Goal: Information Seeking & Learning: Check status

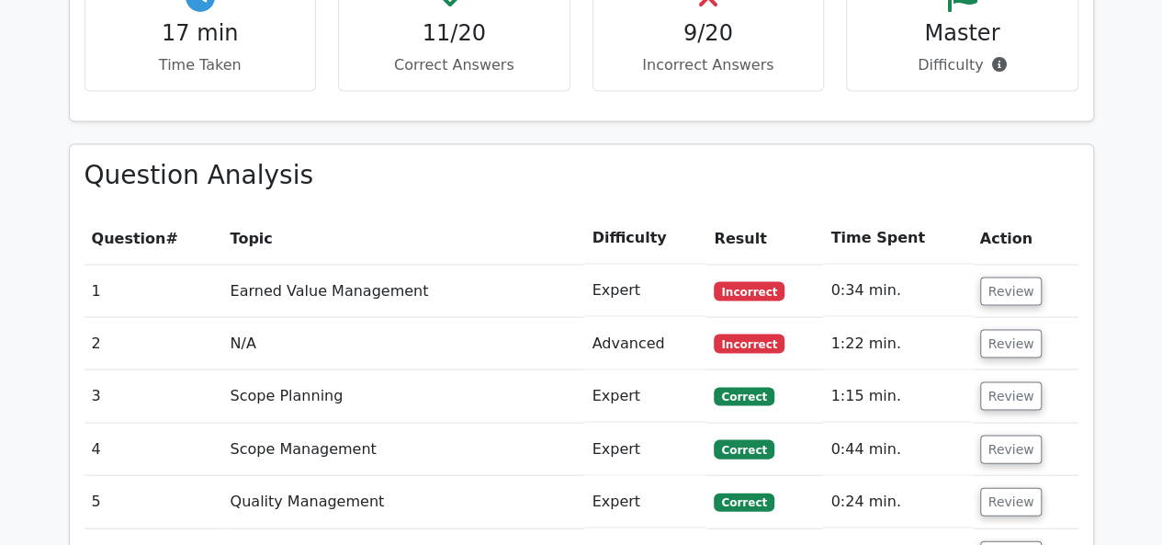
scroll to position [1727, 0]
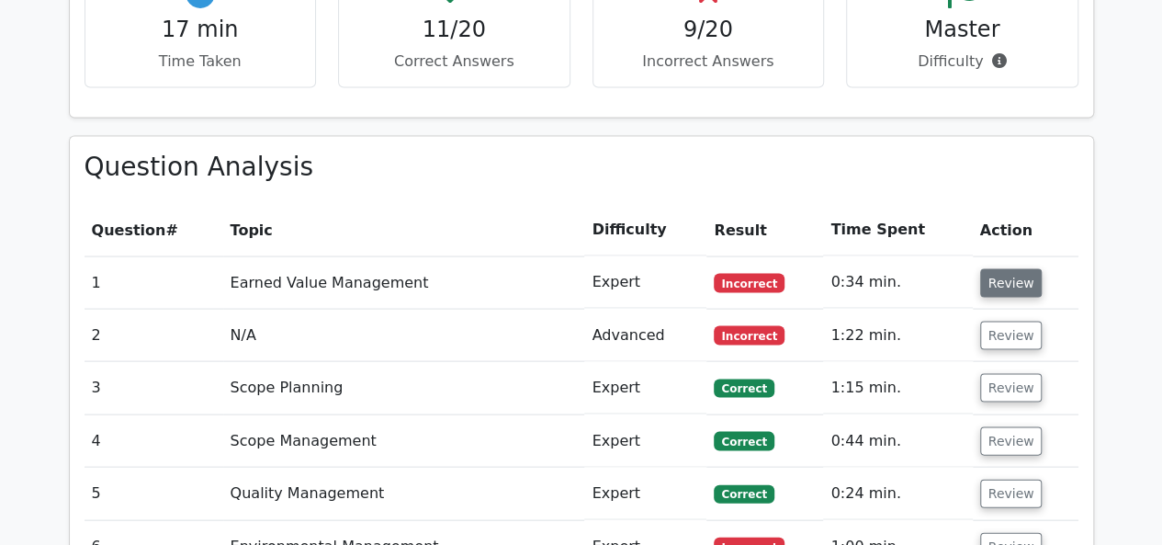
click at [1008, 268] on button "Review" at bounding box center [1011, 282] width 62 height 28
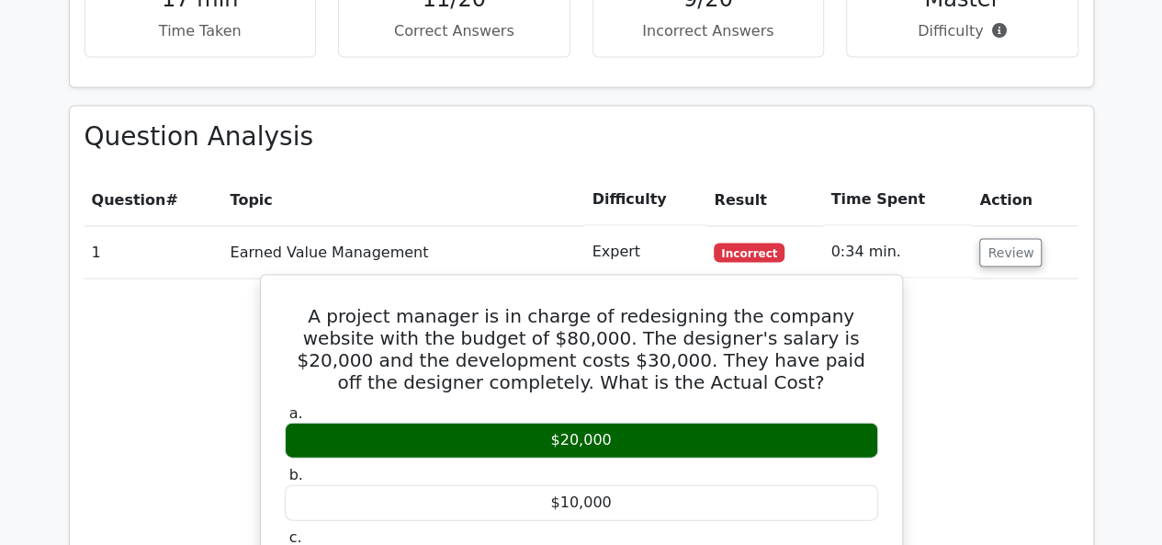
scroll to position [1747, 0]
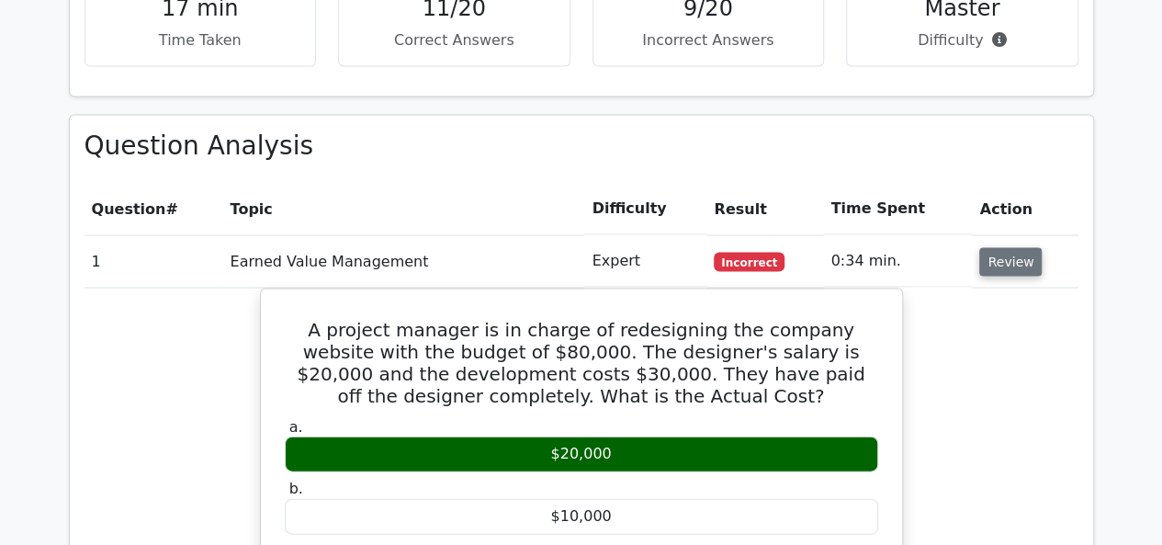
click at [988, 248] on button "Review" at bounding box center [1010, 262] width 62 height 28
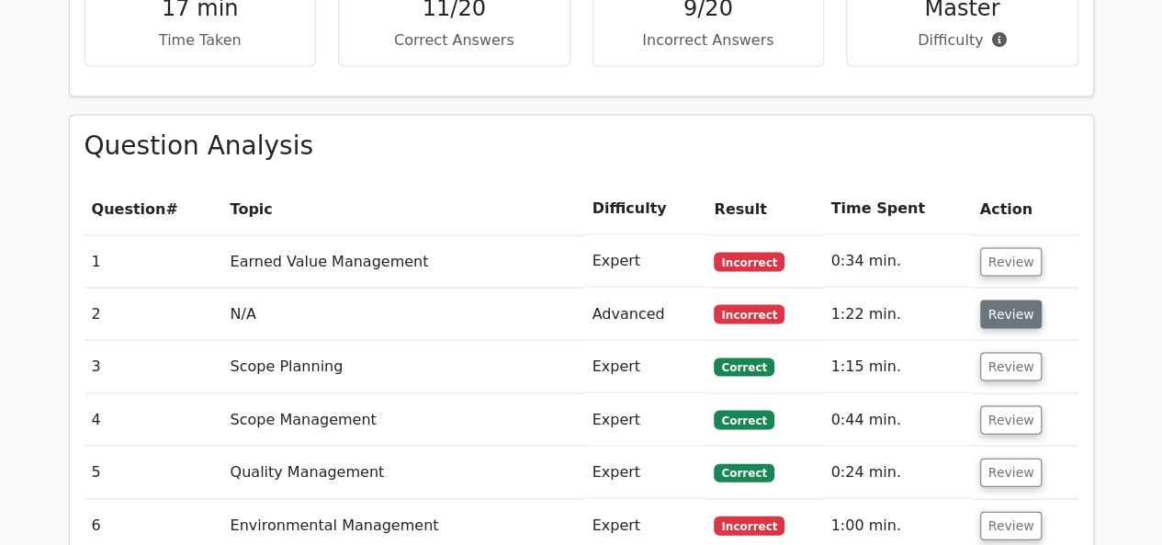
click at [999, 300] on button "Review" at bounding box center [1011, 314] width 62 height 28
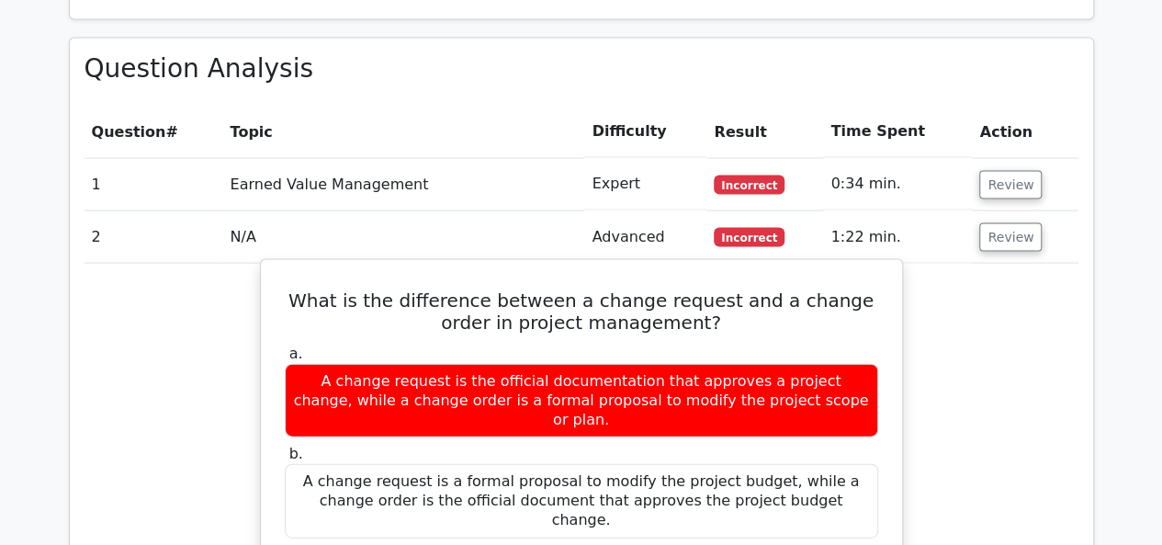
scroll to position [1825, 0]
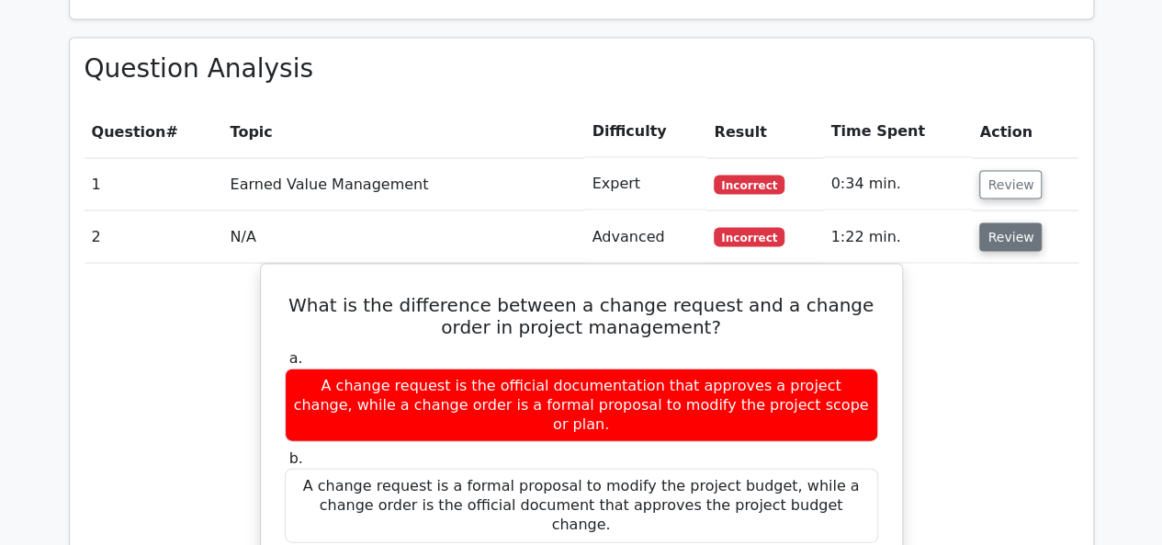
click at [1012, 223] on button "Review" at bounding box center [1010, 237] width 62 height 28
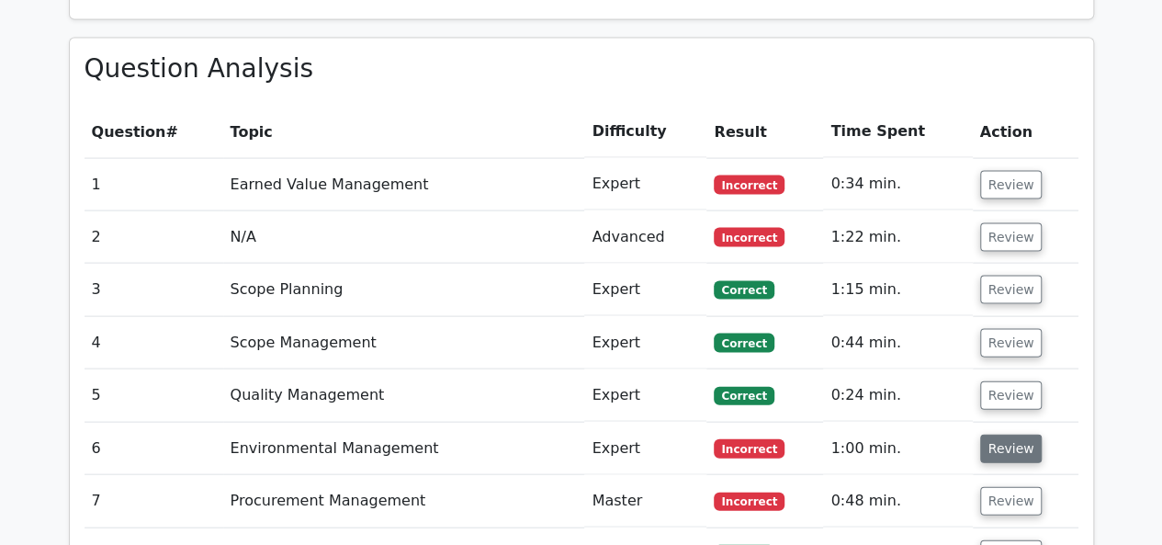
click at [1012, 435] on button "Review" at bounding box center [1011, 449] width 62 height 28
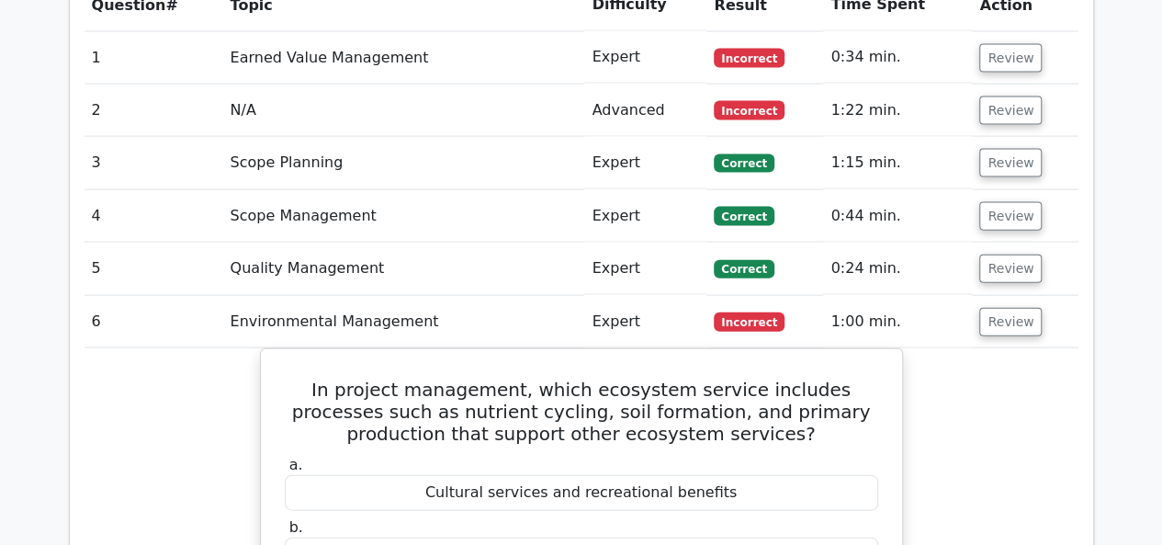
scroll to position [1952, 0]
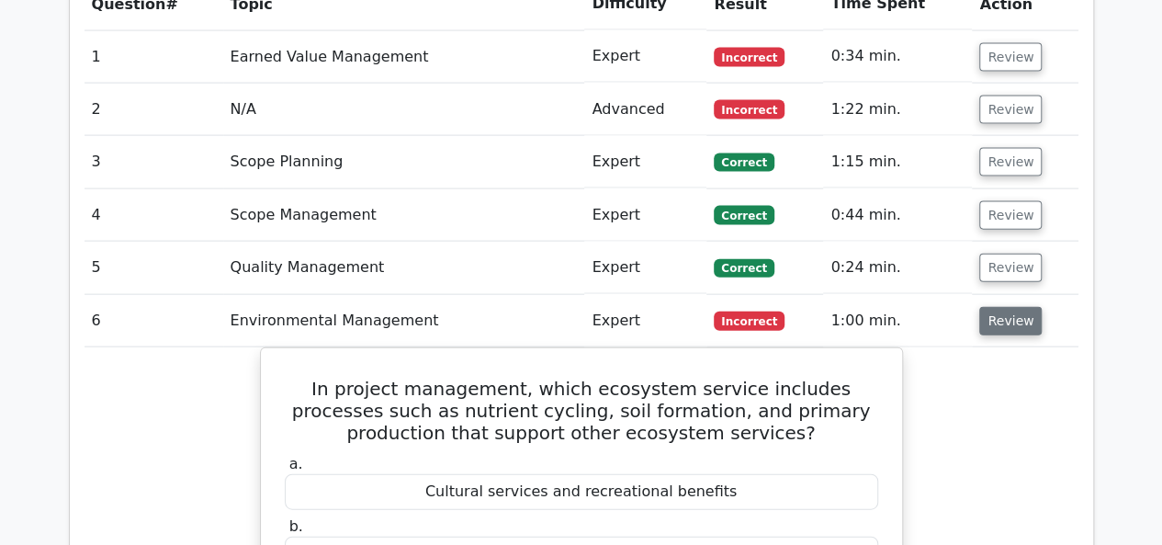
click at [1016, 307] on button "Review" at bounding box center [1010, 321] width 62 height 28
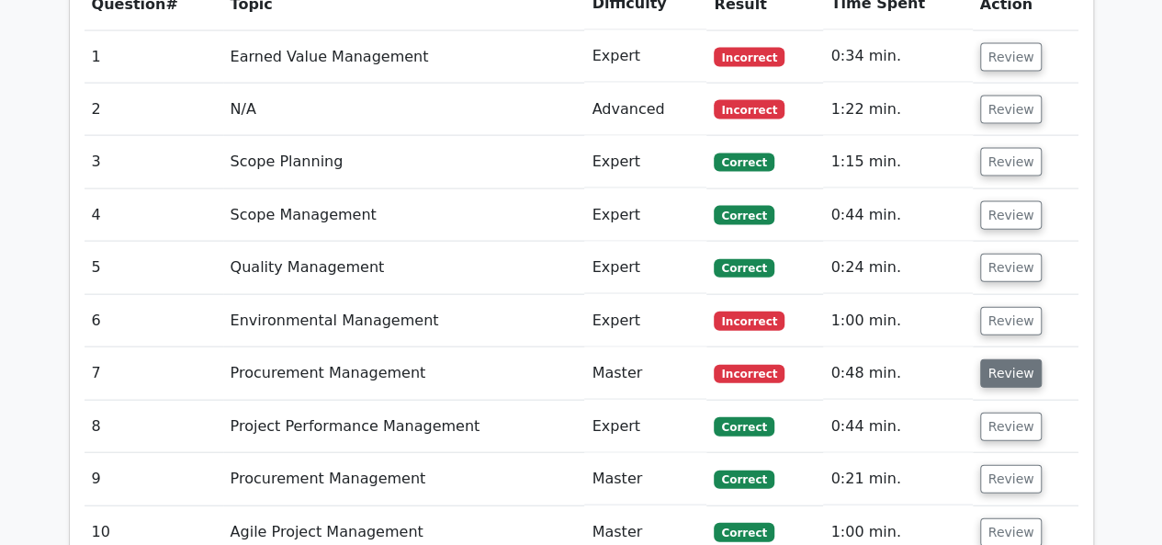
click at [998, 359] on button "Review" at bounding box center [1011, 373] width 62 height 28
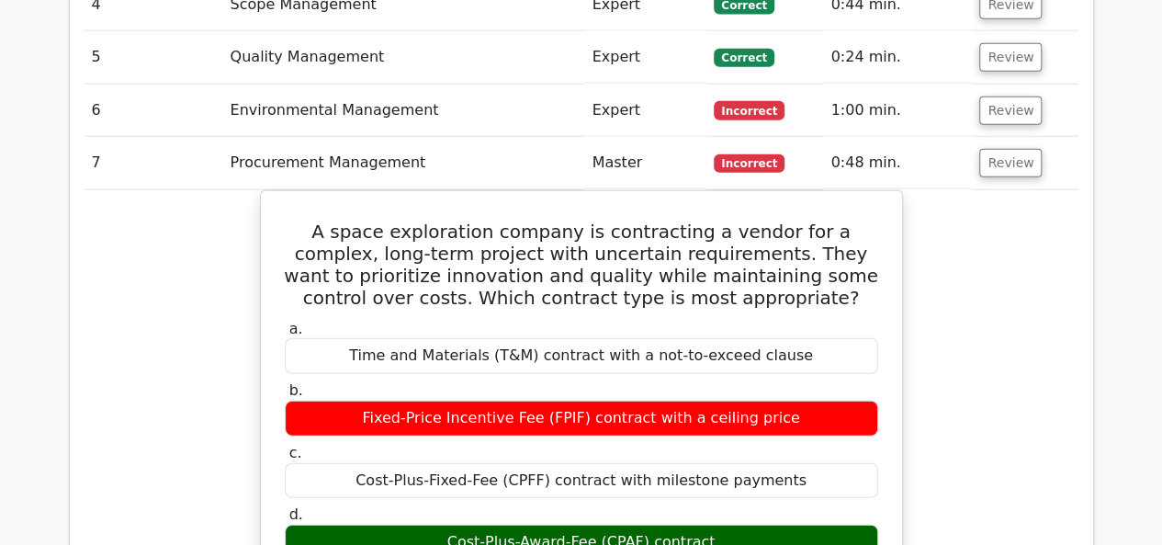
scroll to position [2162, 0]
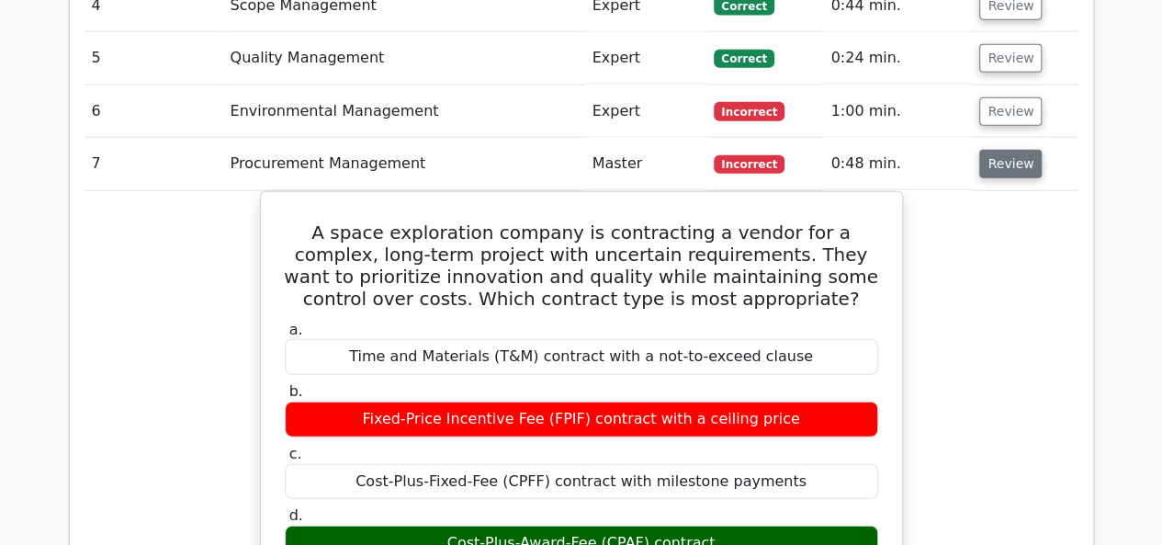
click at [998, 150] on button "Review" at bounding box center [1010, 164] width 62 height 28
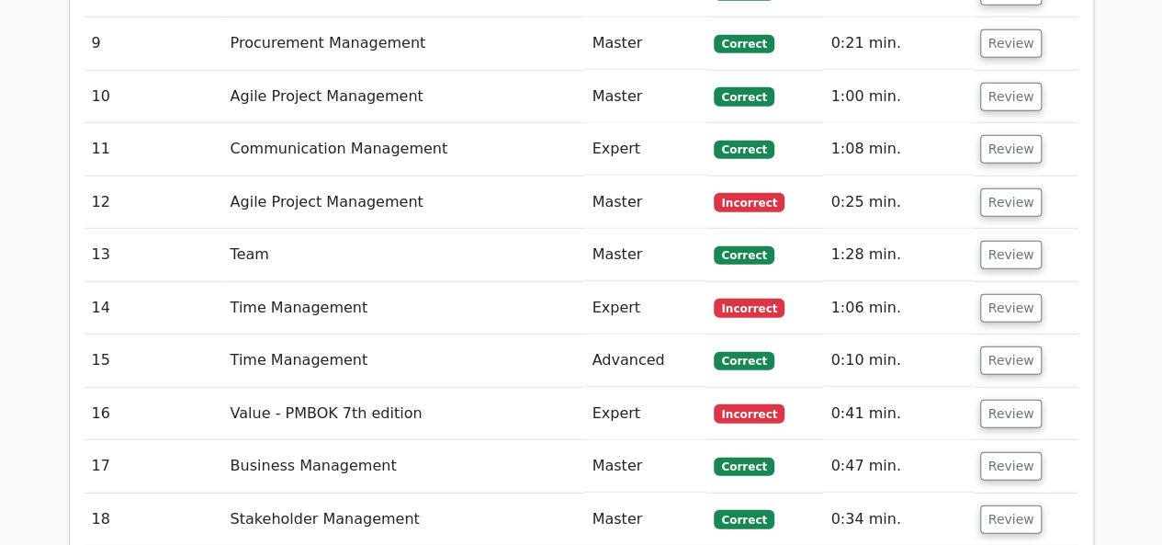
scroll to position [2391, 0]
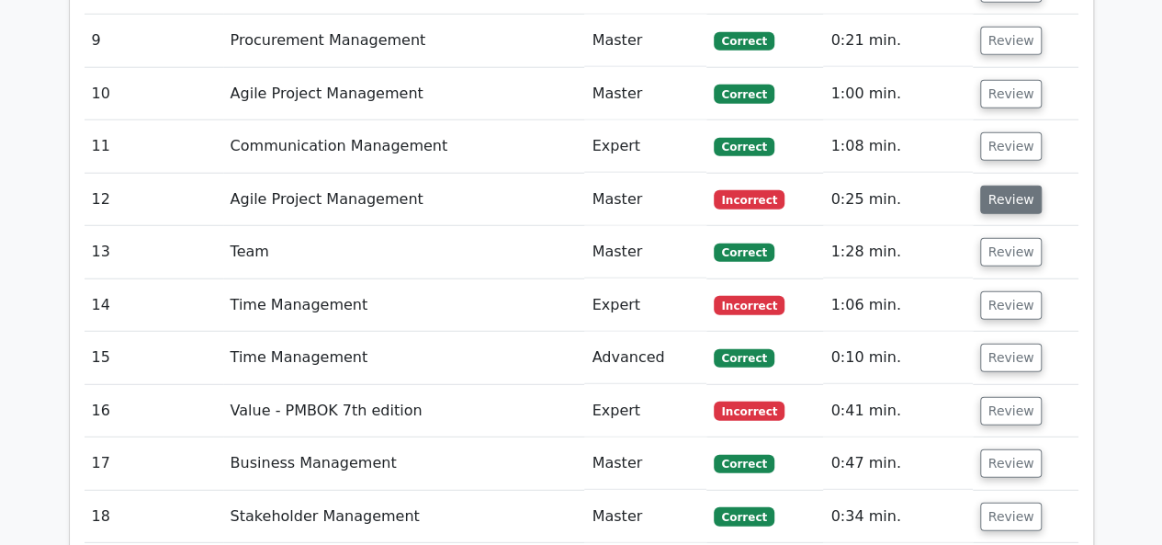
click at [1018, 186] on button "Review" at bounding box center [1011, 200] width 62 height 28
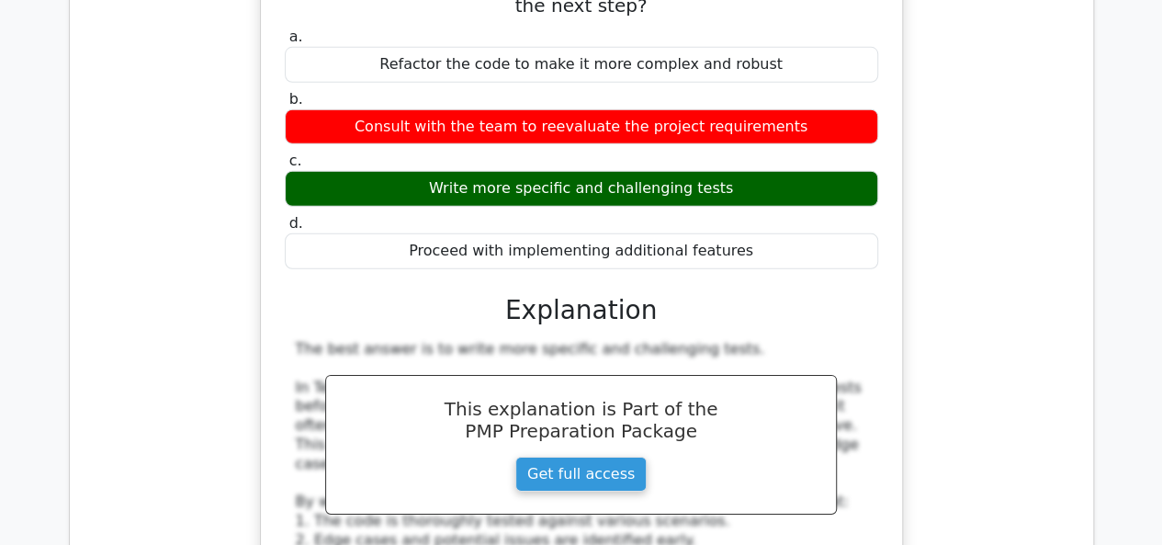
scroll to position [2389, 0]
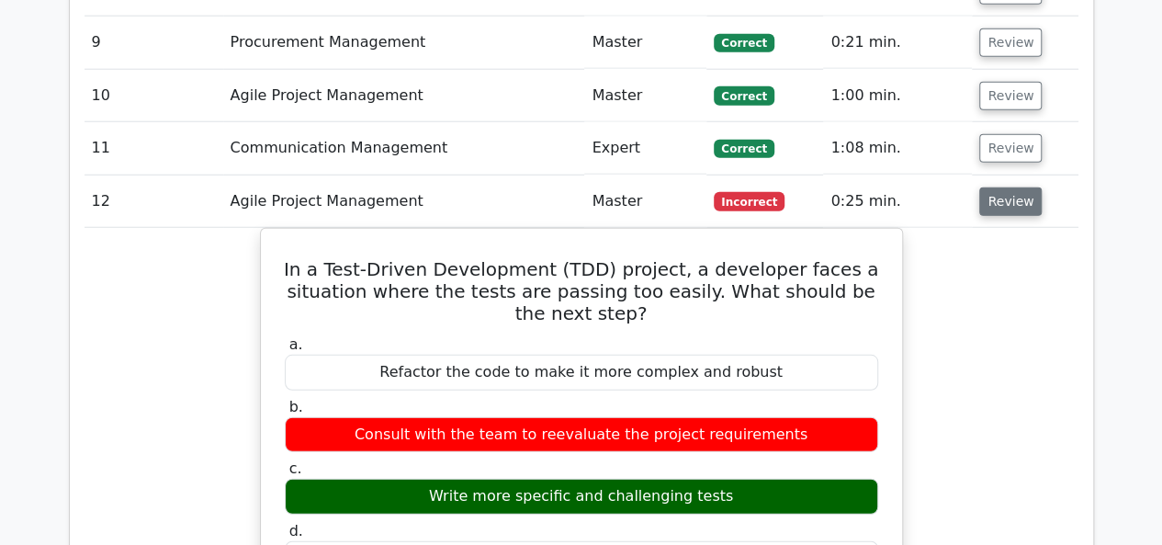
click at [999, 187] on button "Review" at bounding box center [1010, 201] width 62 height 28
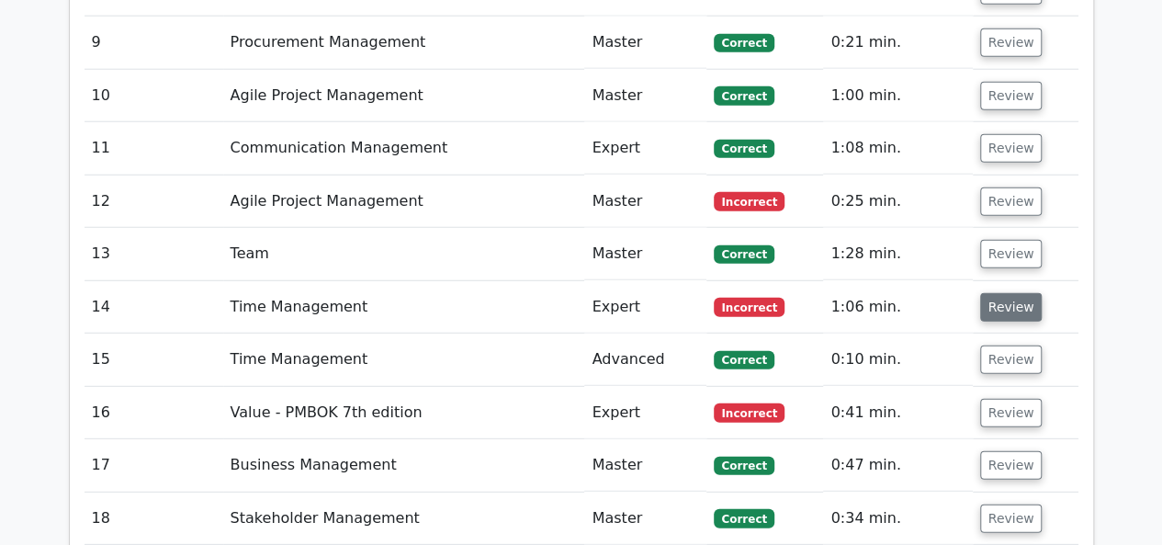
click at [1018, 293] on button "Review" at bounding box center [1011, 307] width 62 height 28
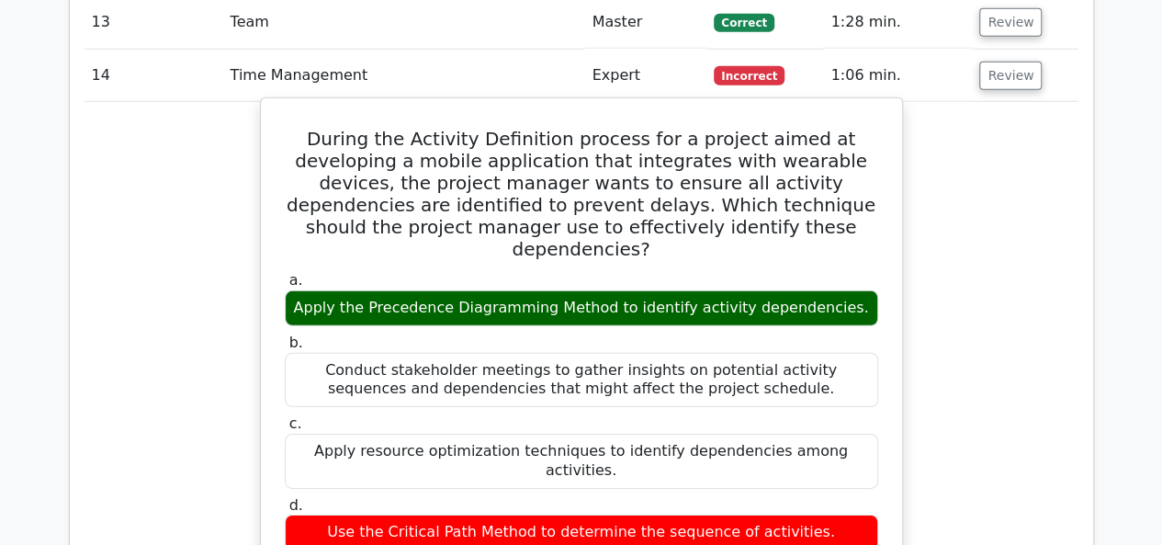
scroll to position [2530, 0]
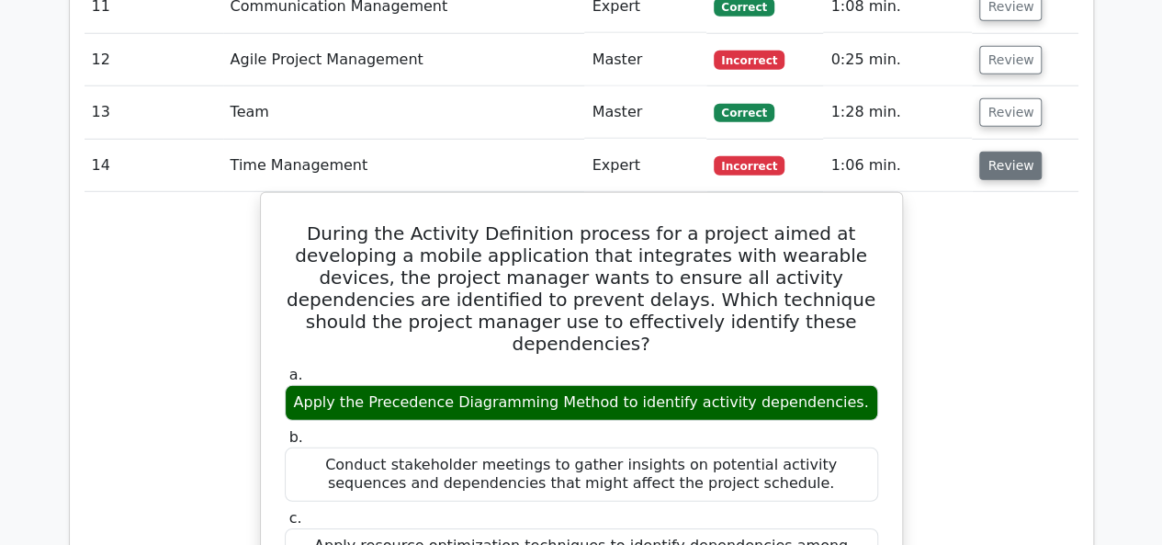
click at [1018, 152] on button "Review" at bounding box center [1010, 166] width 62 height 28
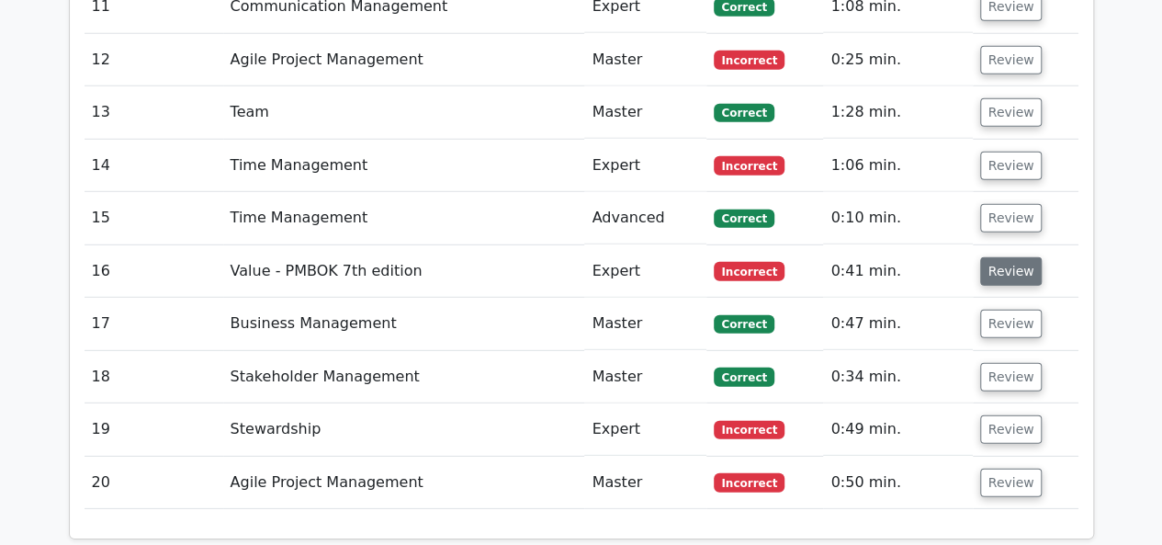
click at [1012, 257] on button "Review" at bounding box center [1011, 271] width 62 height 28
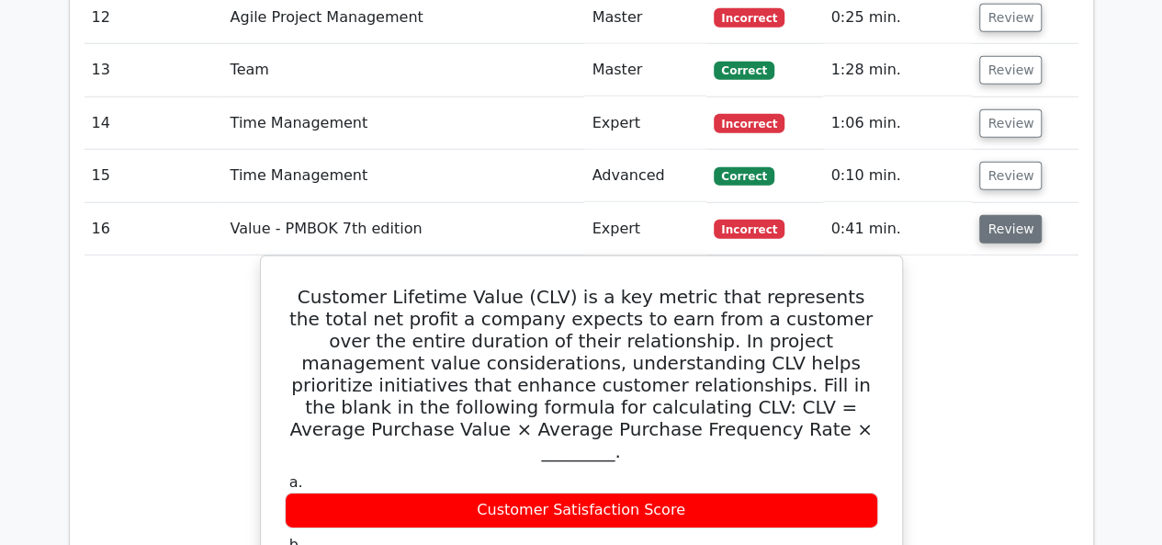
scroll to position [2569, 0]
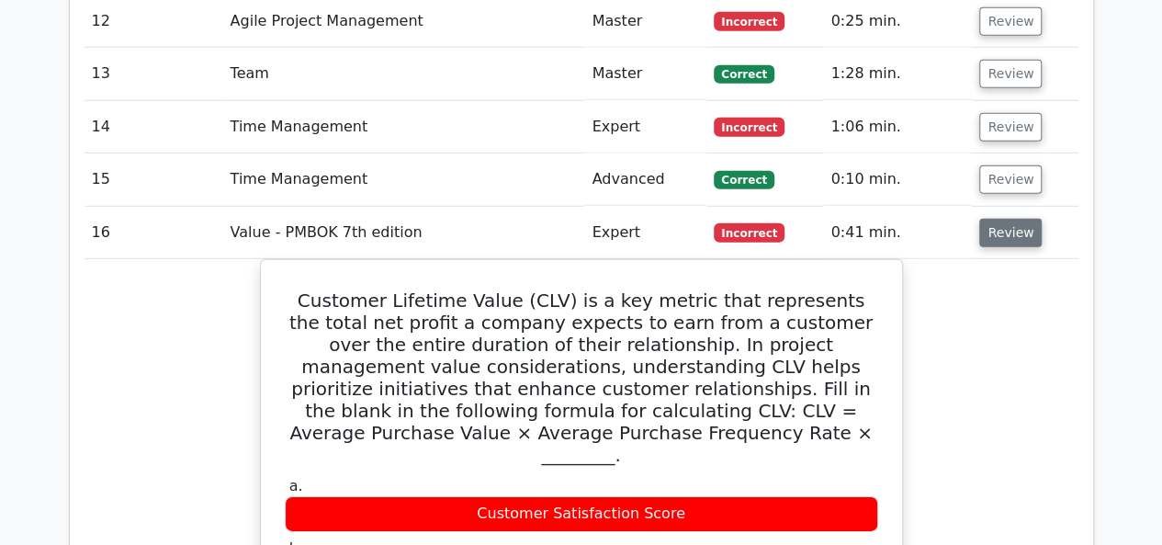
click at [1014, 219] on button "Review" at bounding box center [1010, 233] width 62 height 28
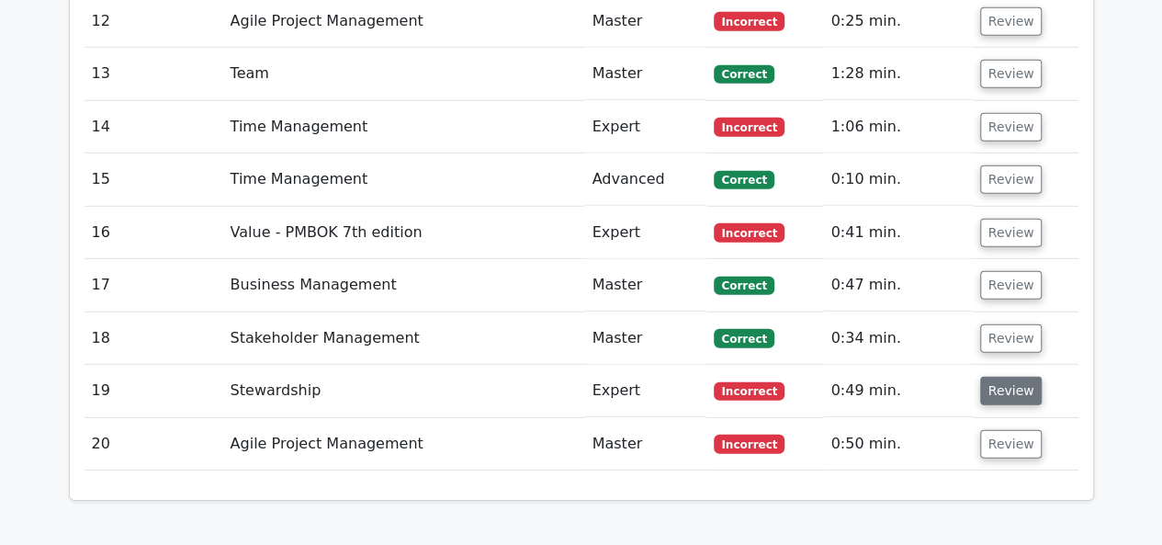
click at [1012, 377] on button "Review" at bounding box center [1011, 391] width 62 height 28
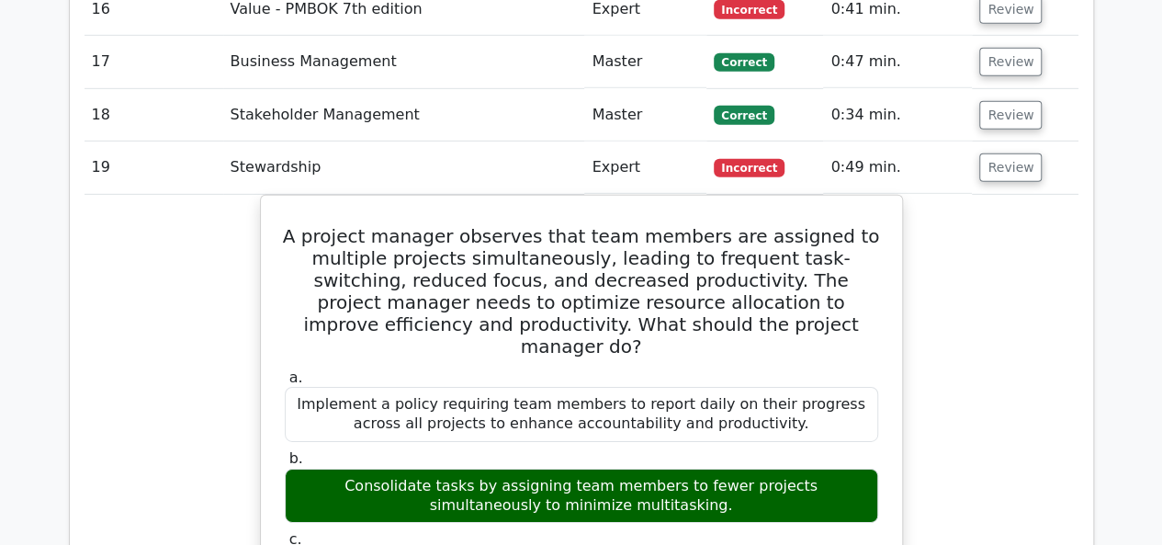
scroll to position [2790, 0]
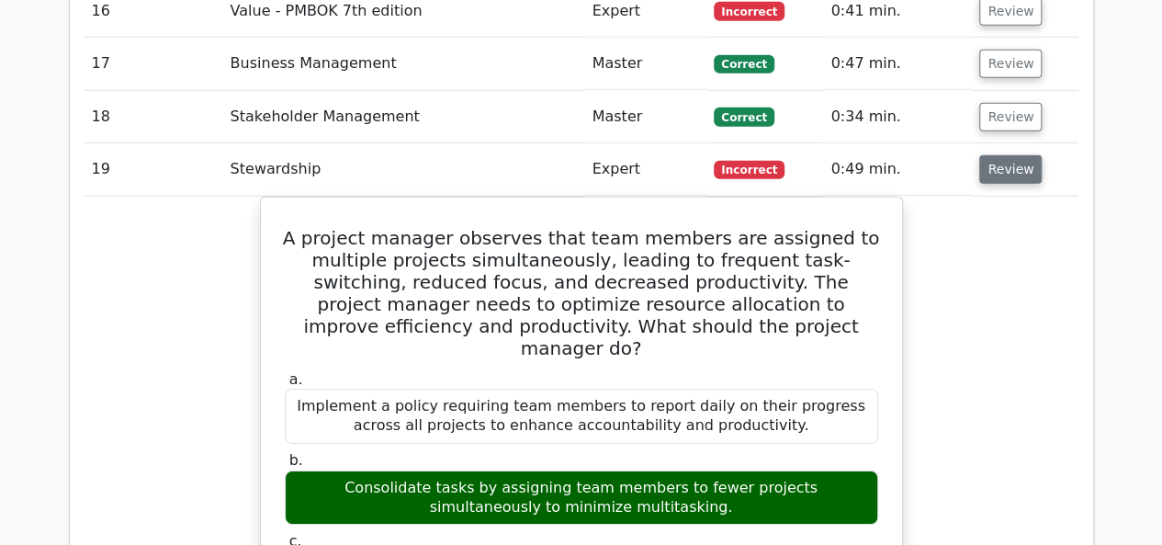
click at [1004, 155] on button "Review" at bounding box center [1010, 169] width 62 height 28
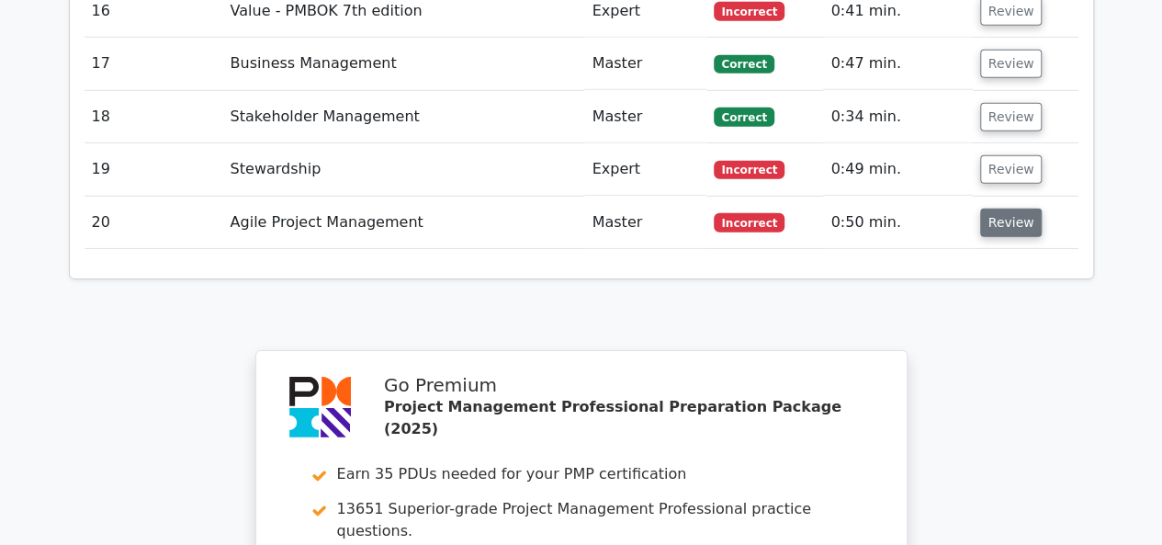
click at [996, 209] on button "Review" at bounding box center [1011, 223] width 62 height 28
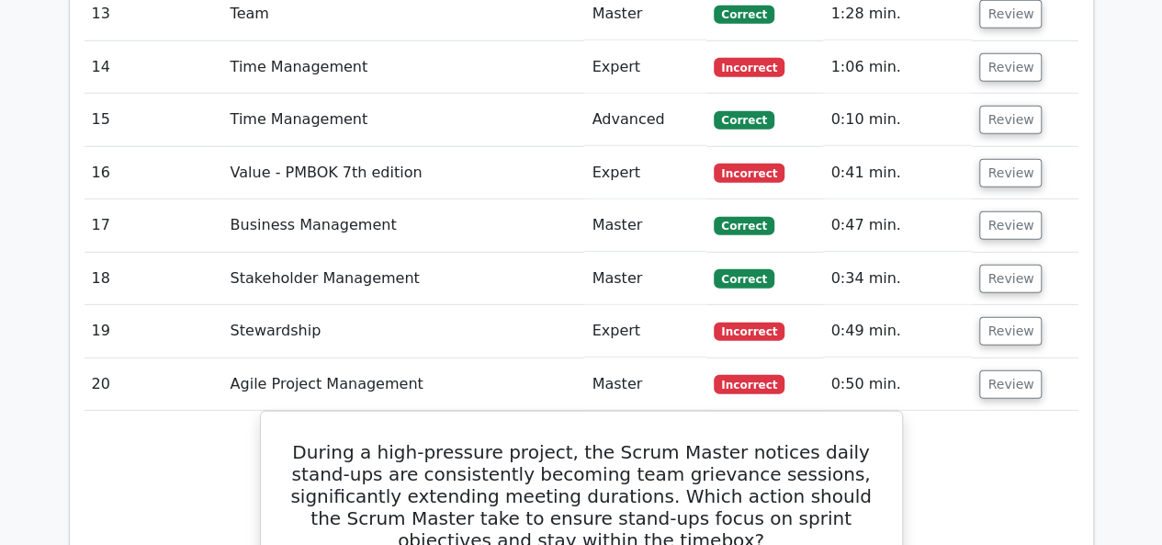
scroll to position [2642, 0]
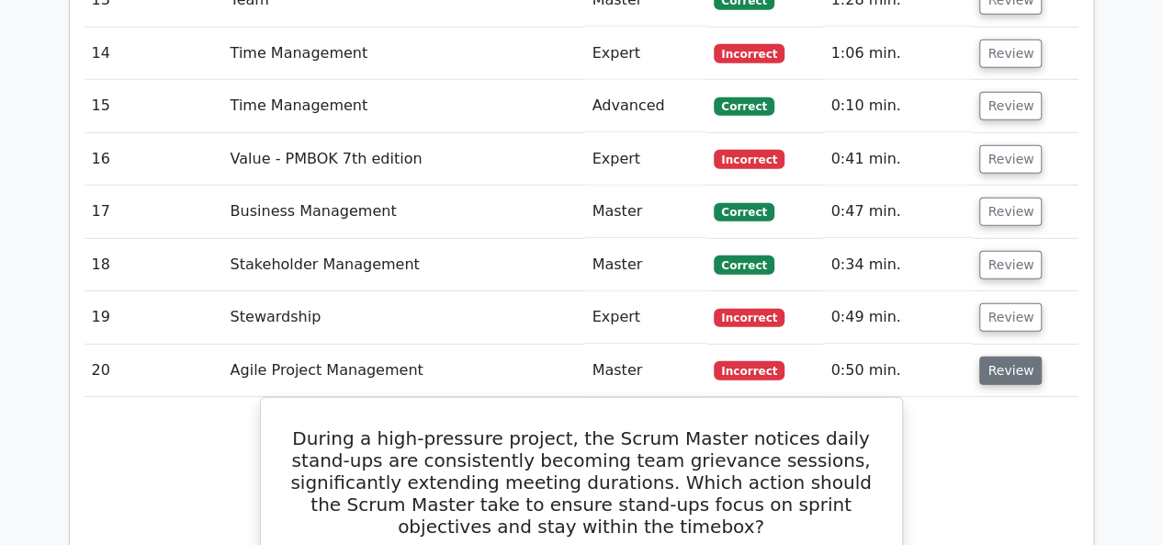
click at [1010, 356] on button "Review" at bounding box center [1010, 370] width 62 height 28
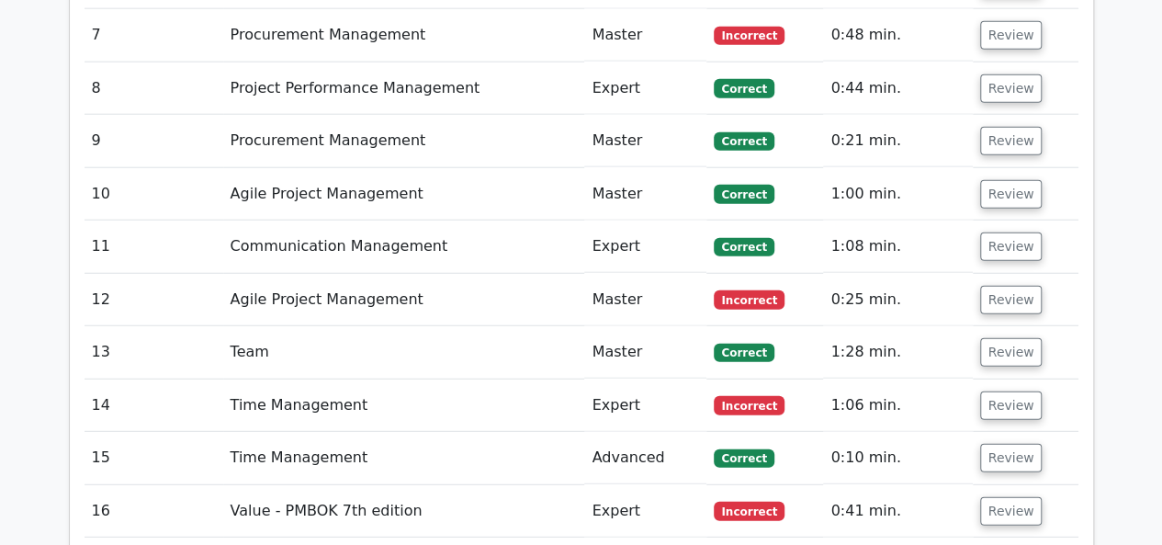
click at [564, 274] on td "Agile Project Management" at bounding box center [404, 300] width 362 height 52
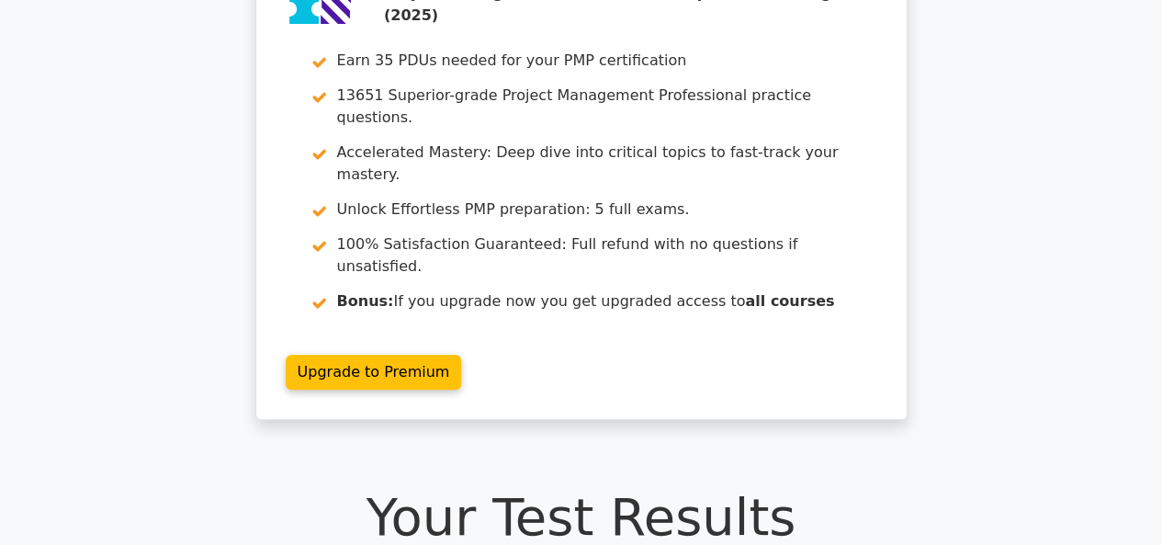
scroll to position [0, 0]
